Goal: Information Seeking & Learning: Learn about a topic

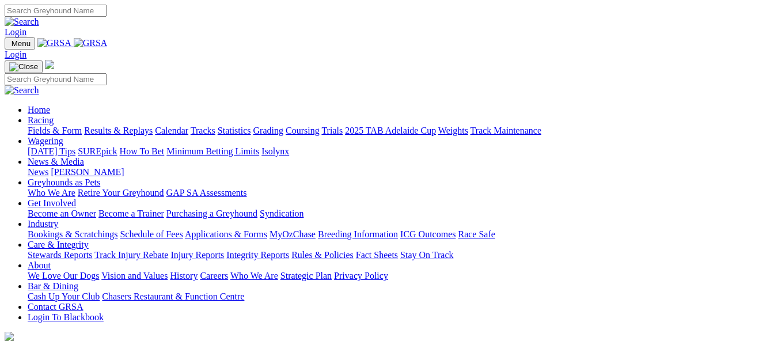
scroll to position [346, 0]
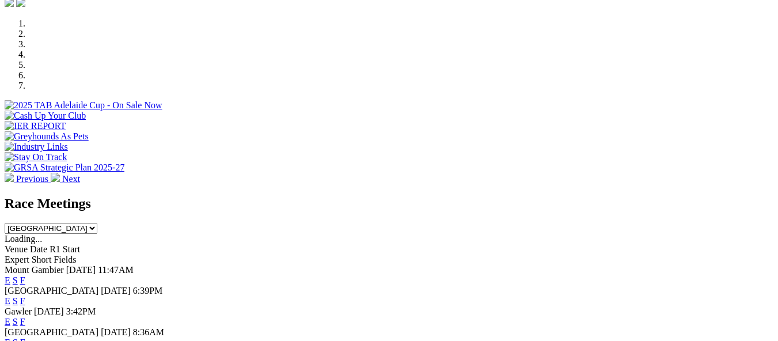
click at [25, 296] on link "F" at bounding box center [22, 301] width 5 height 10
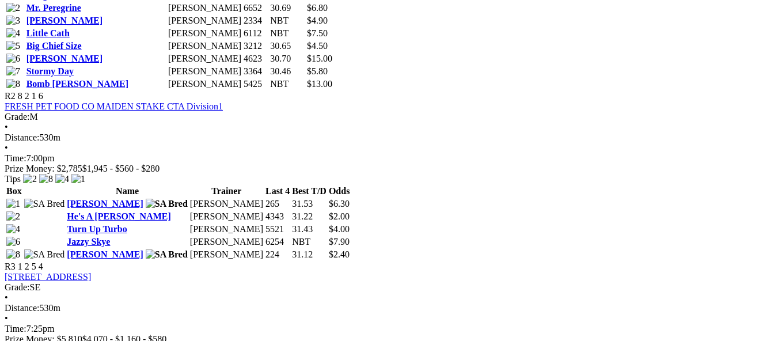
scroll to position [749, 0]
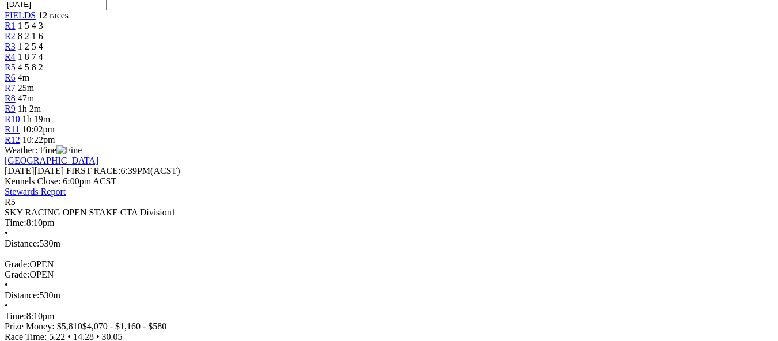
scroll to position [173, 0]
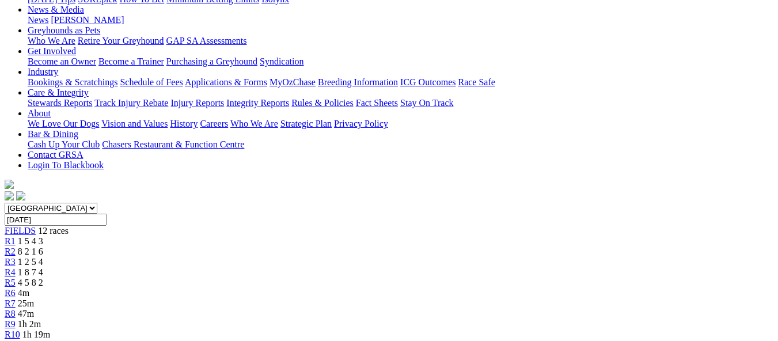
click at [397, 288] on div "R6 4m" at bounding box center [389, 293] width 769 height 10
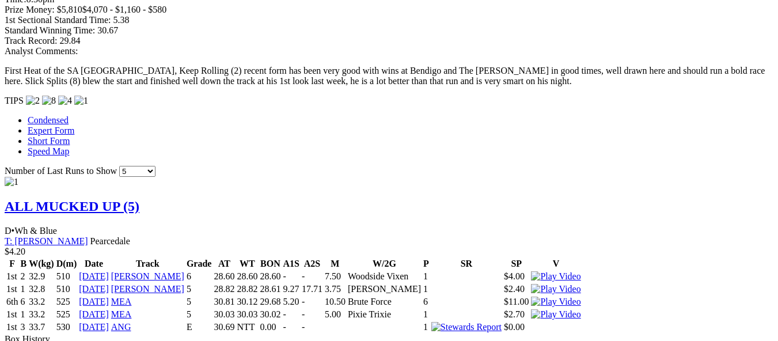
scroll to position [1037, 0]
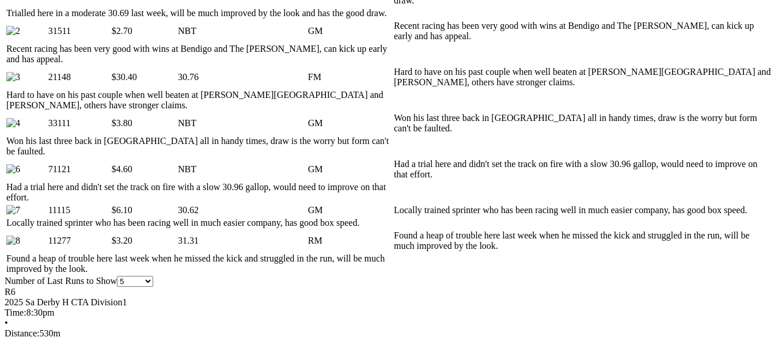
scroll to position [576, 0]
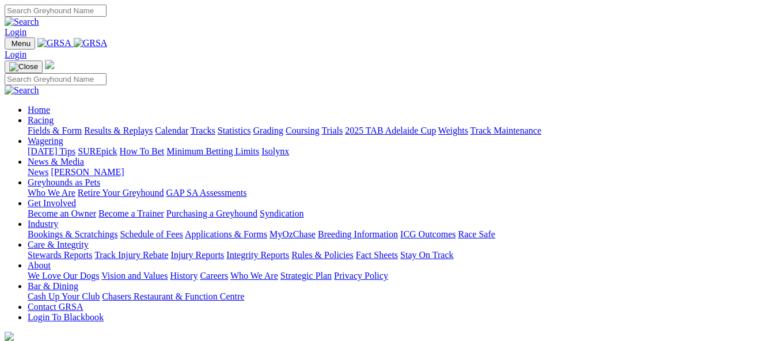
scroll to position [403, 0]
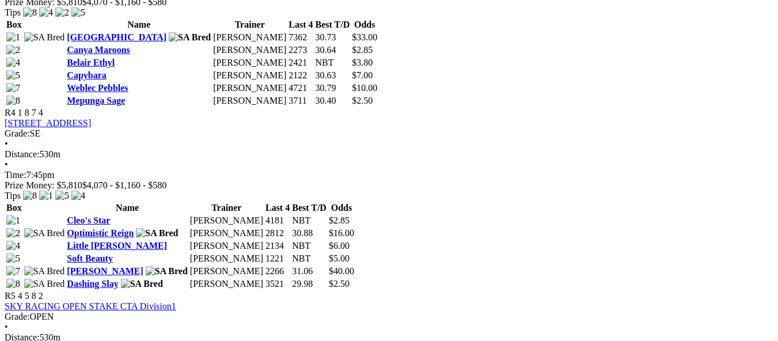
scroll to position [1037, 0]
